Goal: Information Seeking & Learning: Understand process/instructions

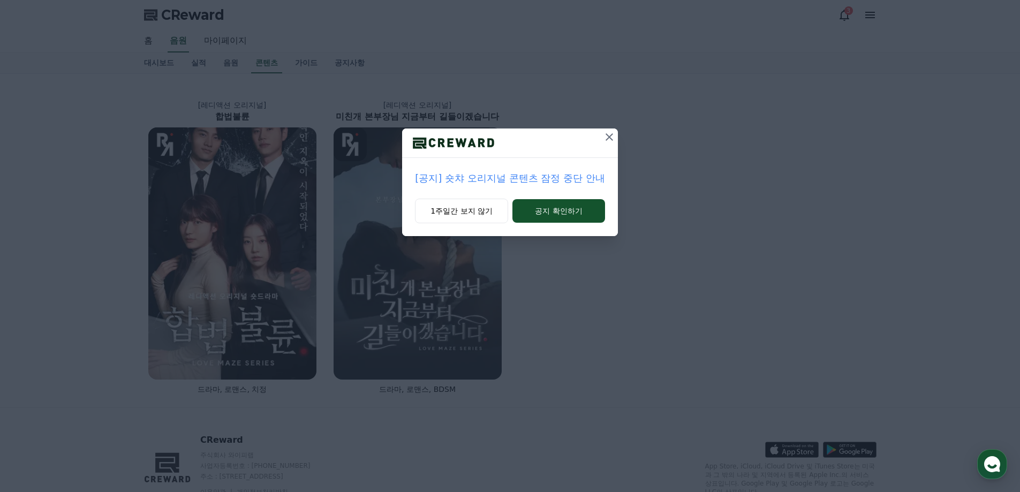
click at [615, 138] on icon at bounding box center [609, 137] width 13 height 13
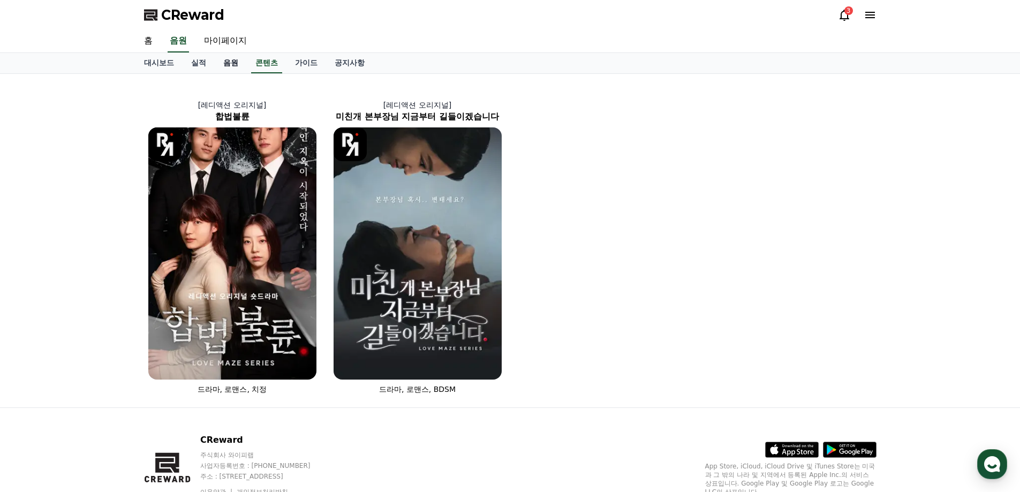
click at [236, 64] on link "음원" at bounding box center [231, 63] width 32 height 20
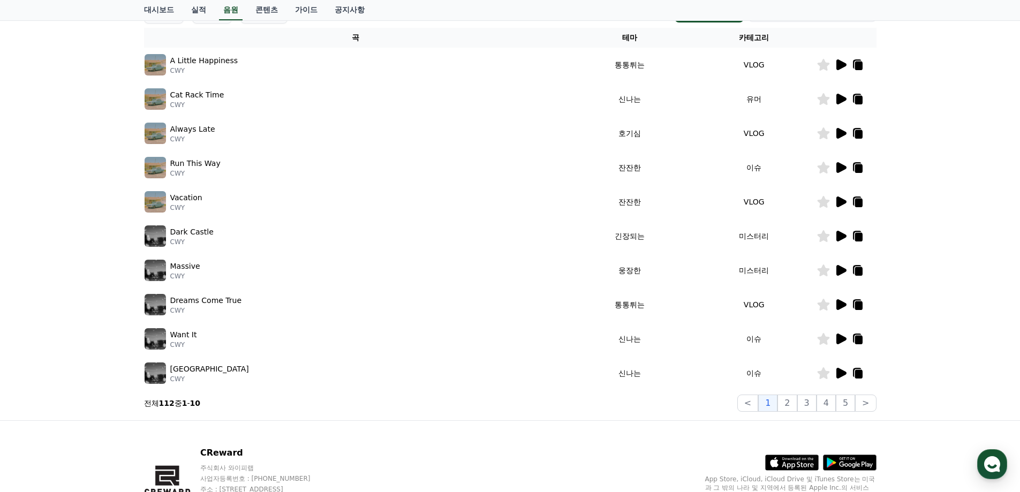
scroll to position [172, 0]
click at [794, 403] on button "2" at bounding box center [787, 402] width 19 height 17
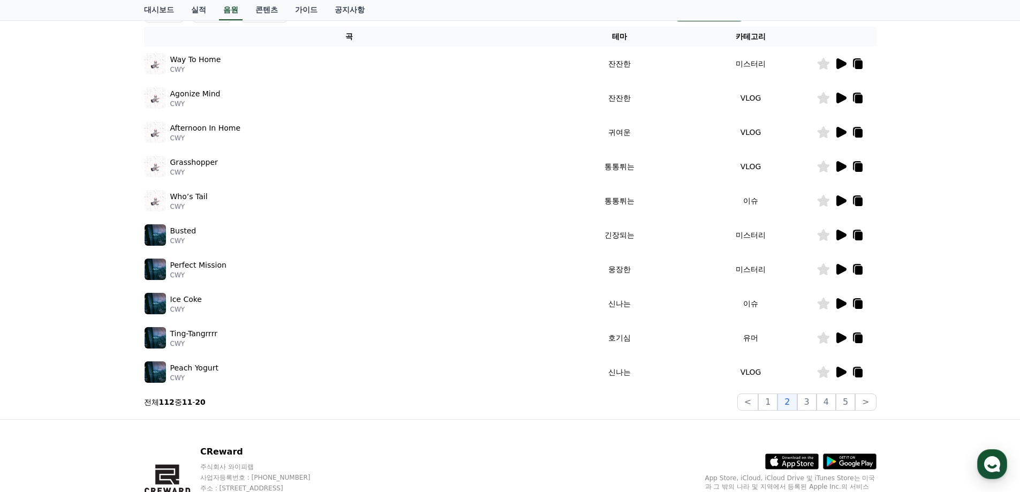
click at [838, 104] on td at bounding box center [847, 98] width 60 height 34
click at [838, 101] on icon at bounding box center [842, 98] width 10 height 11
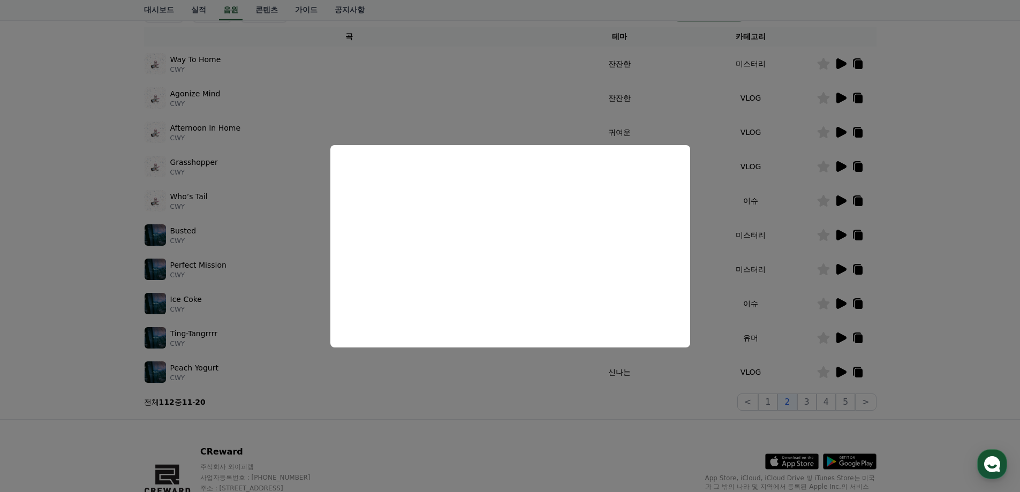
click at [708, 226] on button "close modal" at bounding box center [510, 246] width 1020 height 492
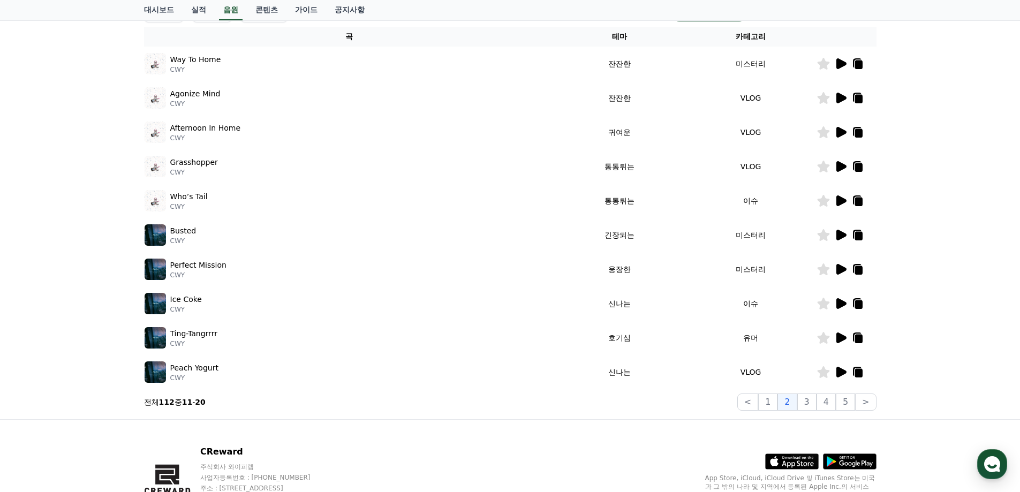
click at [841, 166] on icon at bounding box center [842, 166] width 10 height 11
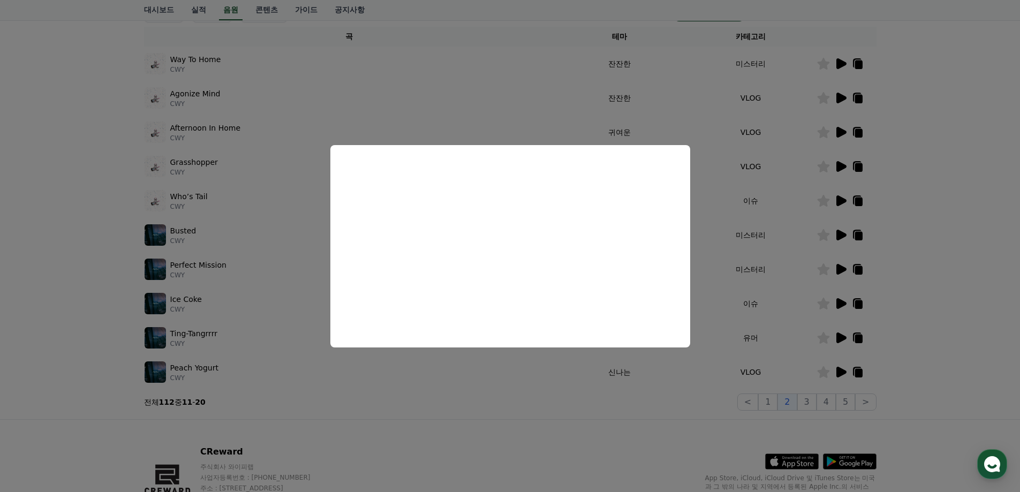
click at [704, 256] on button "close modal" at bounding box center [510, 246] width 1020 height 492
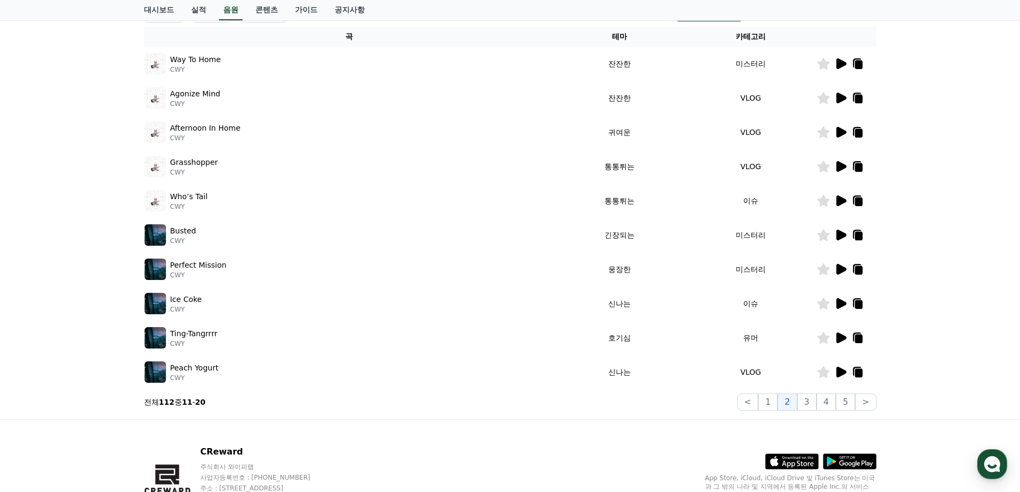
click at [853, 167] on icon at bounding box center [857, 166] width 9 height 10
click at [54, 177] on div "크리워드 음원 서비스 이용 시 유의사항 음원 * 볼륨은 15% 이상으로 설정해주세요. * 35초 미만은 수익이 적거나 발생하지 않을 수 있습니…" at bounding box center [510, 160] width 1020 height 518
click at [313, 6] on link "가이드" at bounding box center [307, 10] width 40 height 20
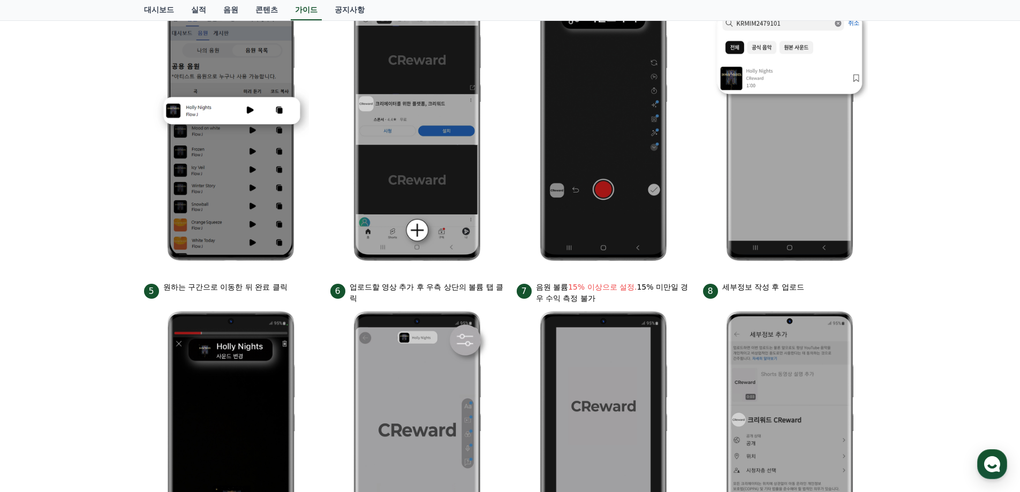
scroll to position [251, 0]
